Goal: Understand process/instructions: Learn how to perform a task or action

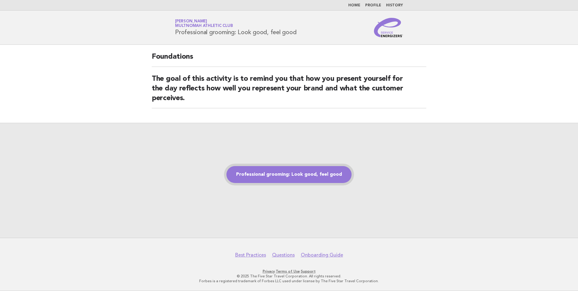
click at [287, 175] on link "Professional grooming: Look good, feel good" at bounding box center [288, 174] width 125 height 17
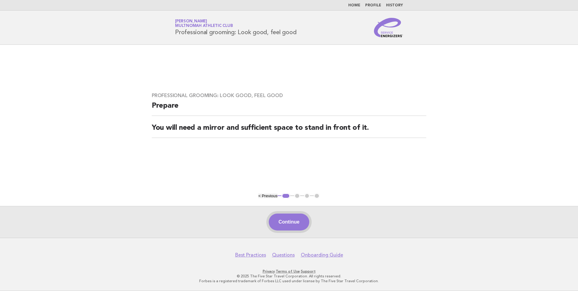
click at [286, 219] on button "Continue" at bounding box center [289, 221] width 40 height 17
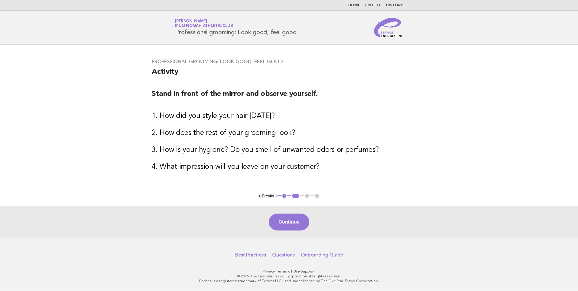
click at [292, 224] on button "Continue" at bounding box center [289, 221] width 40 height 17
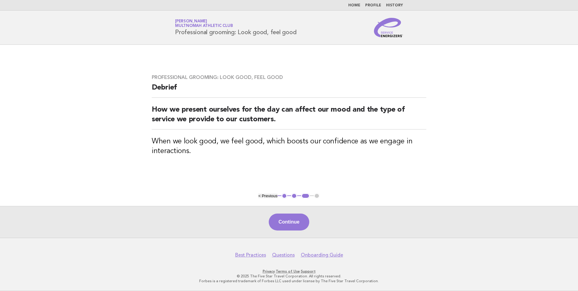
click at [292, 224] on button "Continue" at bounding box center [289, 221] width 40 height 17
